Goal: Task Accomplishment & Management: Check status

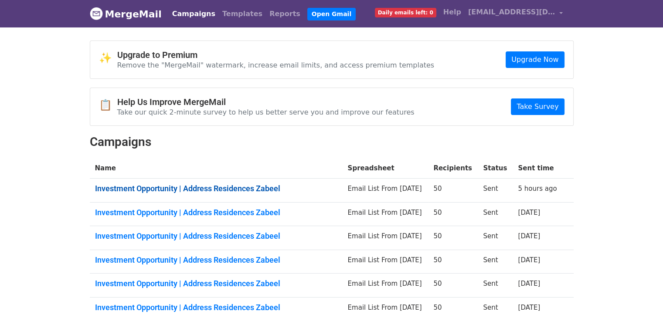
click at [269, 186] on link "Investment Opportunity | Address Residences Zabeel" at bounding box center [216, 189] width 243 height 10
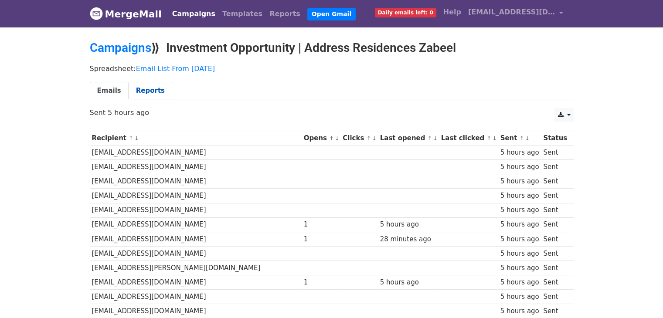
click at [145, 84] on link "Reports" at bounding box center [151, 91] width 44 height 18
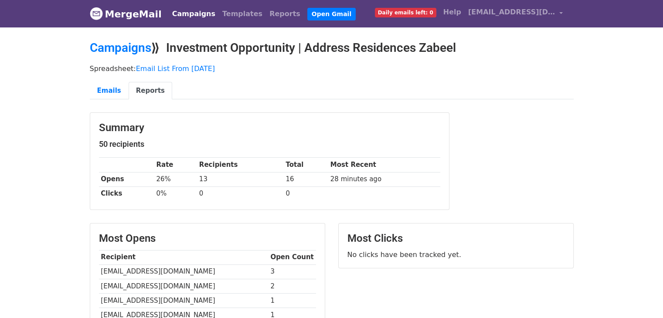
click at [136, 20] on link "MergeMail" at bounding box center [126, 14] width 72 height 18
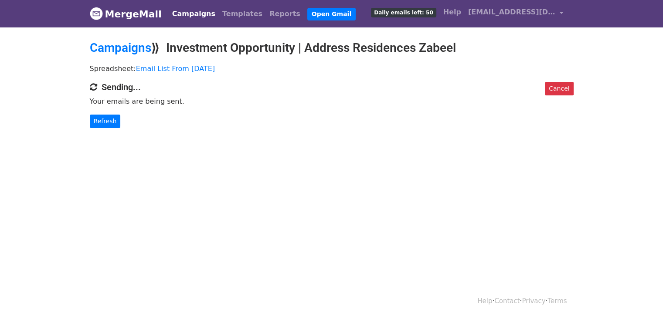
click at [107, 128] on body "MergeMail Campaigns Templates Reports Open Gmail Daily emails left: 50 Help beh…" at bounding box center [331, 81] width 663 height 163
click at [107, 126] on link "Refresh" at bounding box center [105, 122] width 31 height 14
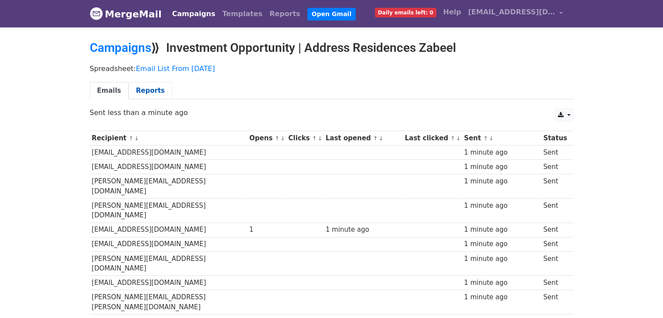
click at [149, 93] on link "Reports" at bounding box center [151, 91] width 44 height 18
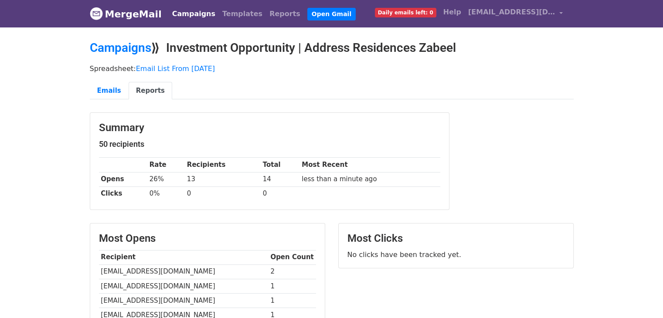
click at [112, 6] on link "MergeMail" at bounding box center [126, 14] width 72 height 18
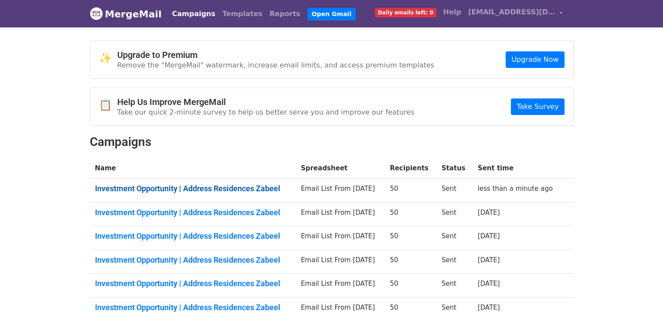
click at [238, 190] on link "Investment Opportunity | Address Residences Zabeel" at bounding box center [193, 189] width 196 height 10
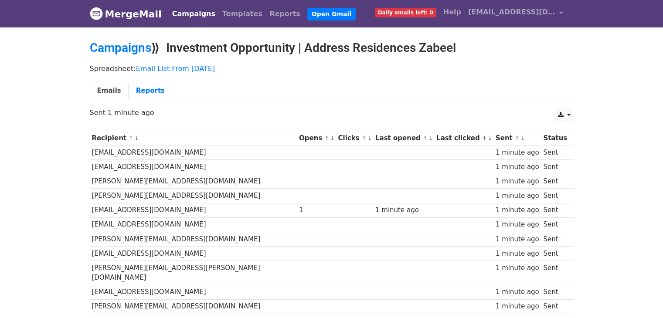
click at [340, 110] on p "Sent 1 minute ago" at bounding box center [332, 112] width 484 height 9
click at [147, 92] on link "Reports" at bounding box center [151, 91] width 44 height 18
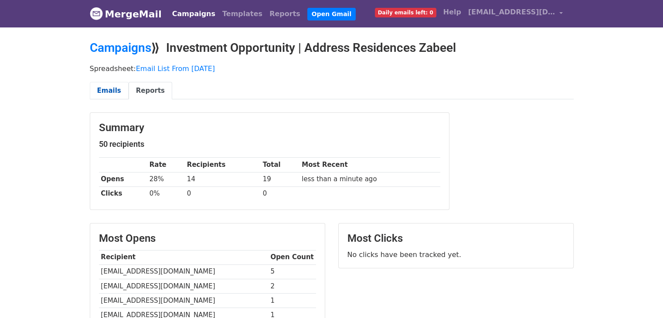
click at [113, 88] on link "Emails" at bounding box center [109, 91] width 39 height 18
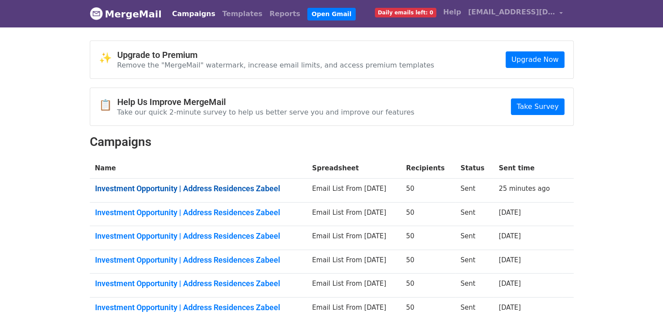
click at [218, 188] on link "Investment Opportunity | Address Residences Zabeel" at bounding box center [198, 189] width 207 height 10
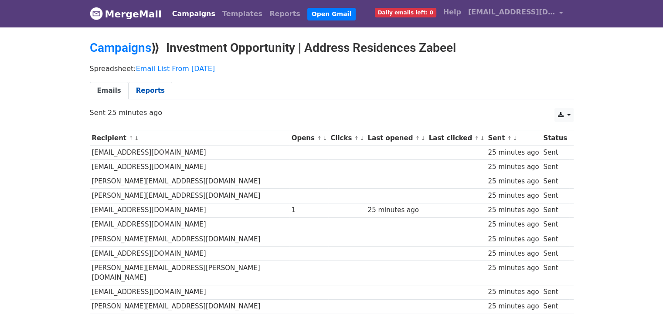
click at [148, 91] on link "Reports" at bounding box center [151, 91] width 44 height 18
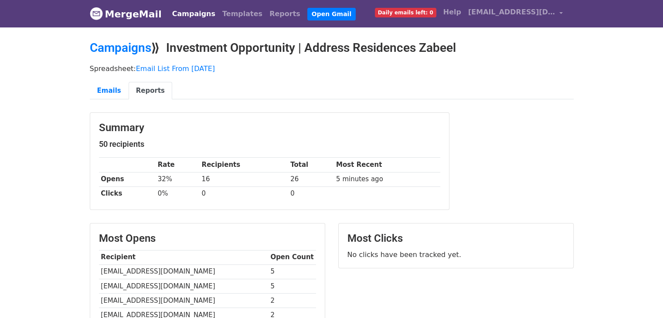
click at [144, 24] on nav "MergeMail Campaigns Templates Reports Open Gmail Daily emails left: 0 Help [EMA…" at bounding box center [332, 13] width 484 height 27
click at [140, 14] on link "MergeMail" at bounding box center [126, 14] width 72 height 18
